Goal: Navigation & Orientation: Find specific page/section

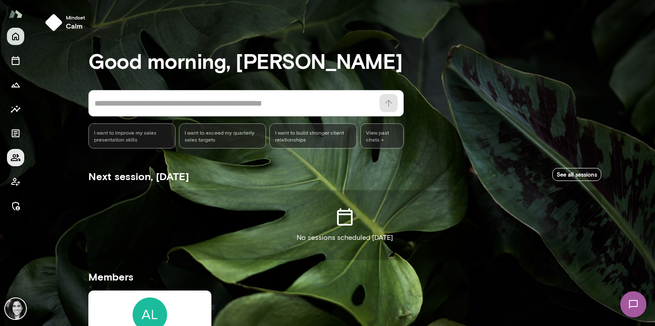
click at [20, 154] on icon "Members" at bounding box center [15, 158] width 10 height 10
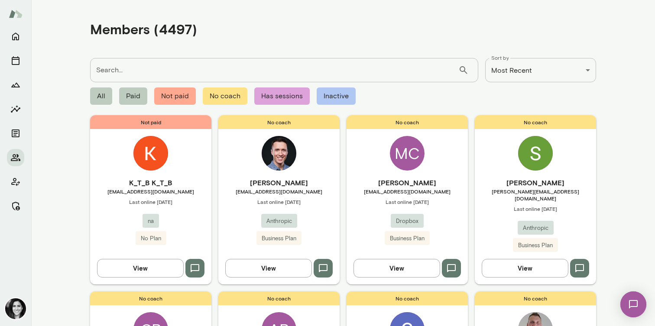
click at [164, 156] on img at bounding box center [151, 153] width 35 height 35
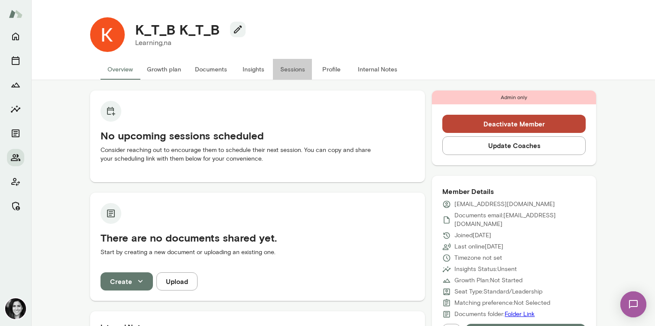
click at [298, 74] on button "Sessions" at bounding box center [292, 69] width 39 height 21
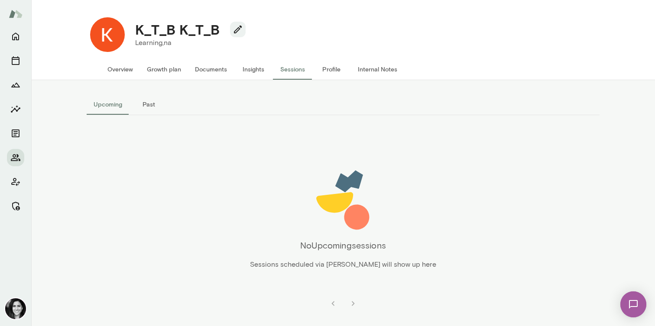
click at [16, 45] on div at bounding box center [15, 121] width 17 height 187
click at [17, 48] on div at bounding box center [15, 121] width 17 height 187
click at [19, 163] on button "Members" at bounding box center [15, 157] width 17 height 17
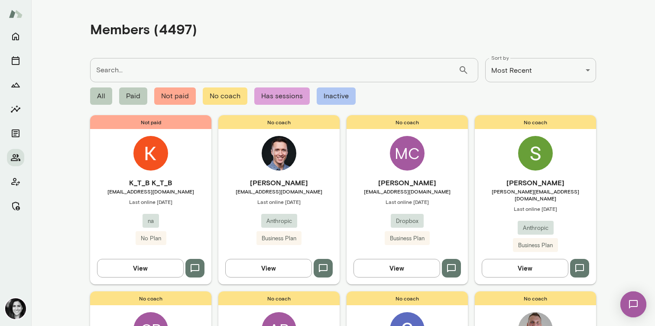
click at [295, 144] on div "No coach [PERSON_NAME] [EMAIL_ADDRESS][DOMAIN_NAME] Last online [DATE] Anthropi…" at bounding box center [278, 199] width 121 height 169
